Goal: Navigation & Orientation: Find specific page/section

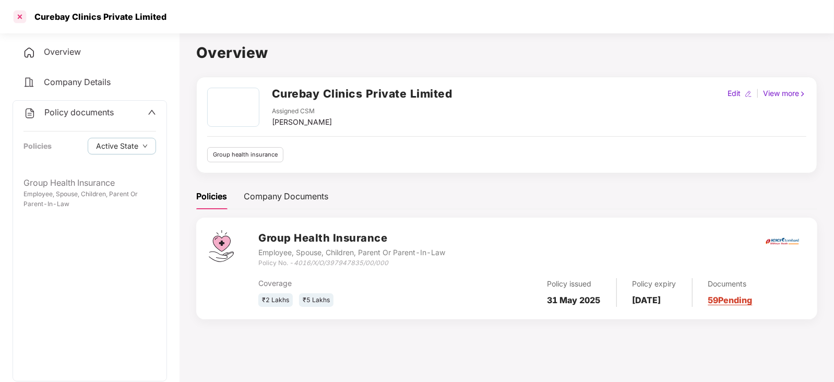
click at [23, 17] on div at bounding box center [19, 16] width 17 height 17
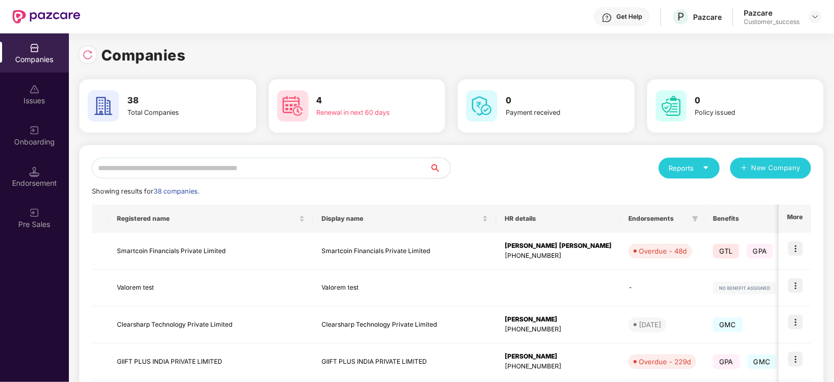
click at [143, 166] on input "text" at bounding box center [261, 168] width 338 height 21
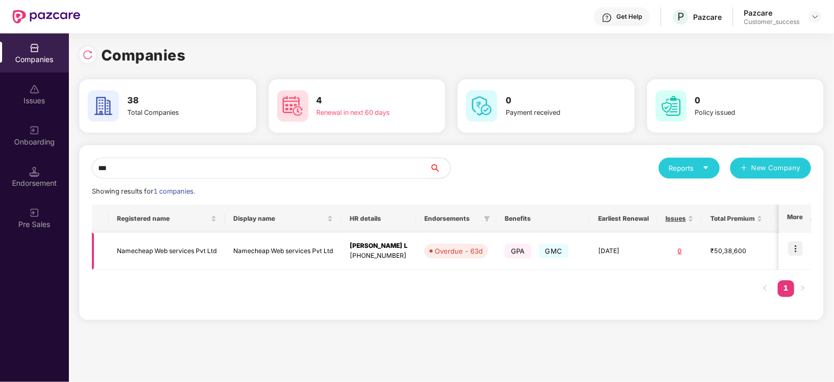
type input "***"
click at [792, 247] on img at bounding box center [795, 248] width 15 height 15
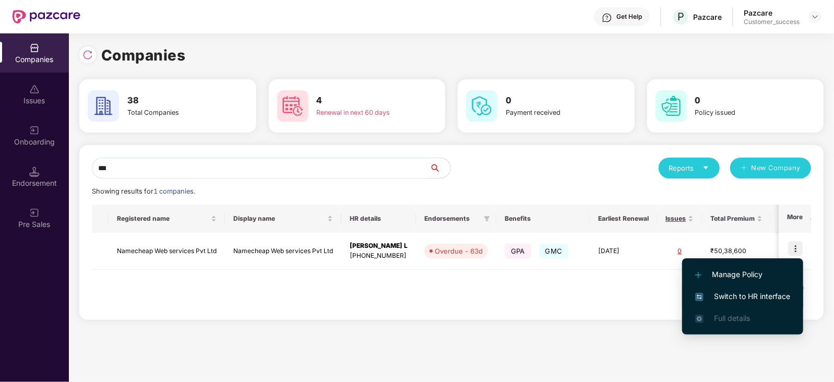
click at [746, 295] on span "Switch to HR interface" at bounding box center [742, 296] width 95 height 11
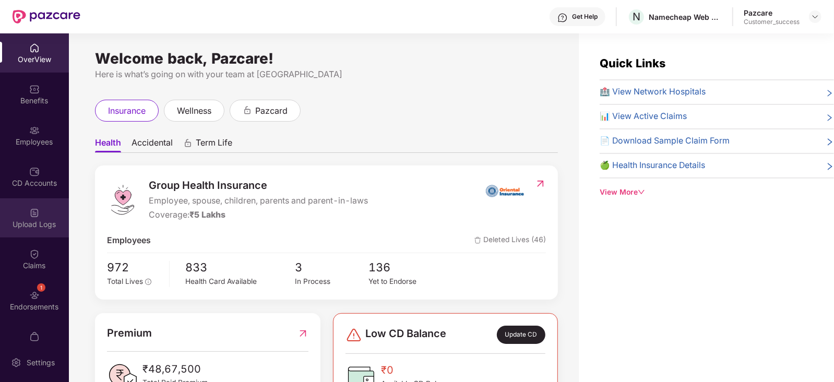
click at [34, 209] on img at bounding box center [34, 213] width 10 height 10
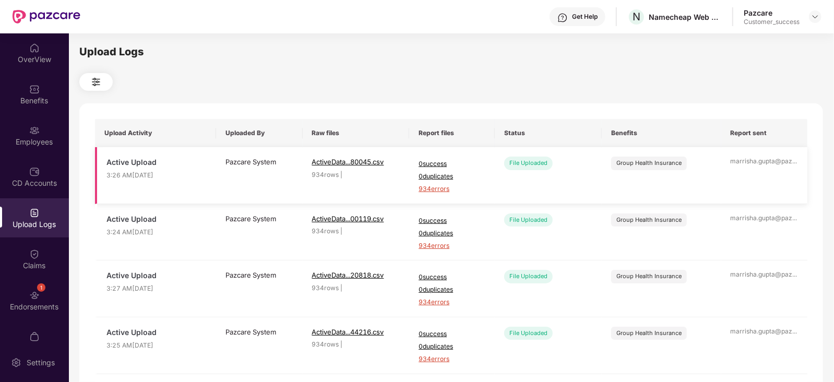
click at [439, 190] on span "934 errors" at bounding box center [451, 189] width 67 height 10
click at [29, 126] on img at bounding box center [34, 130] width 10 height 10
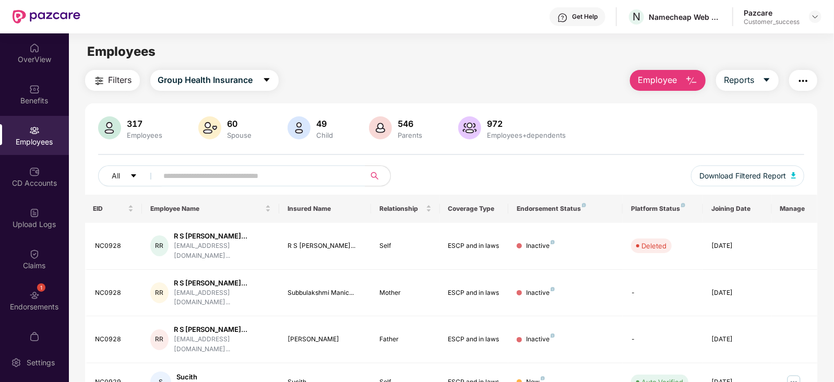
scroll to position [258, 0]
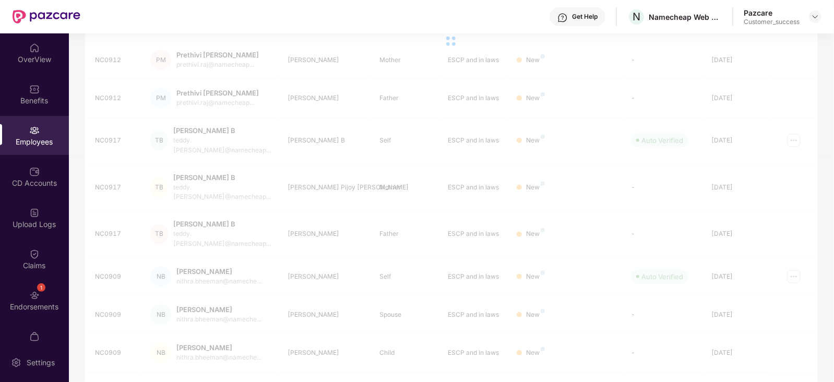
scroll to position [183, 0]
